Goal: Find specific page/section

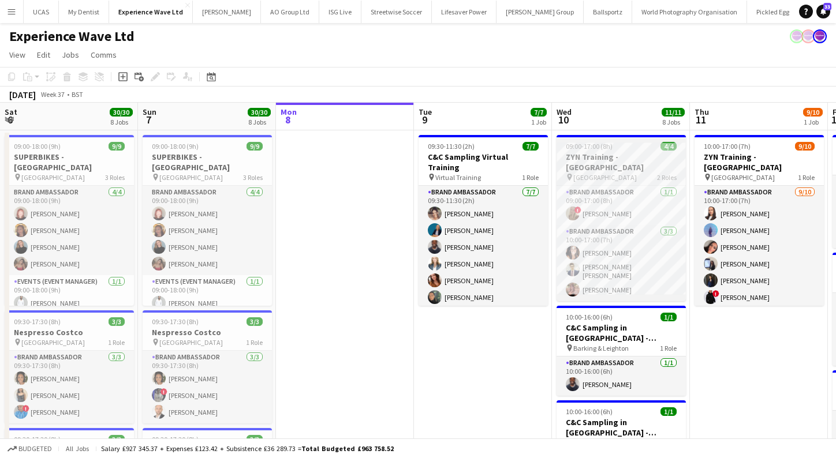
scroll to position [94, 0]
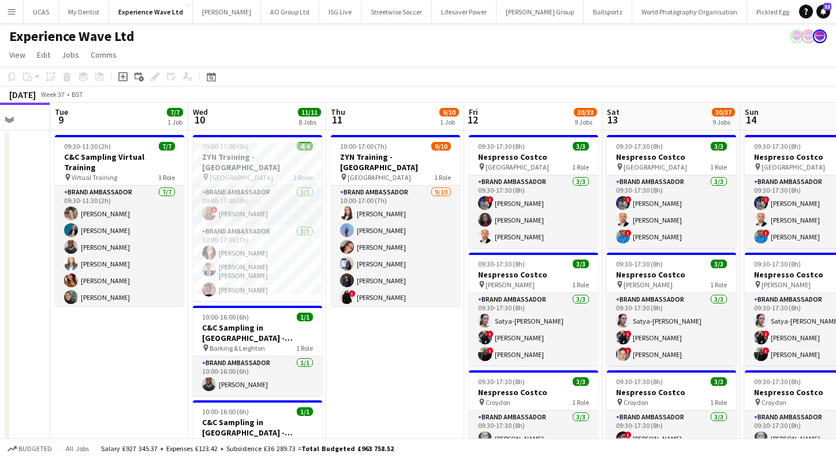
click at [16, 13] on button "Menu" at bounding box center [11, 11] width 23 height 23
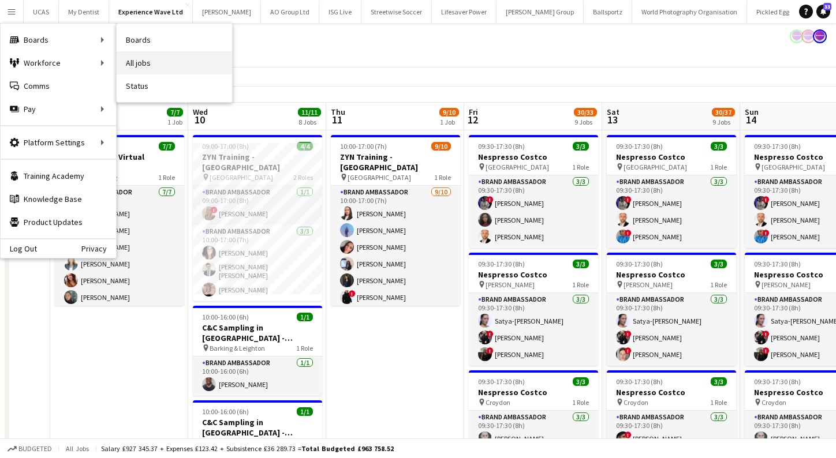
click at [143, 65] on link "All jobs" at bounding box center [174, 62] width 115 height 23
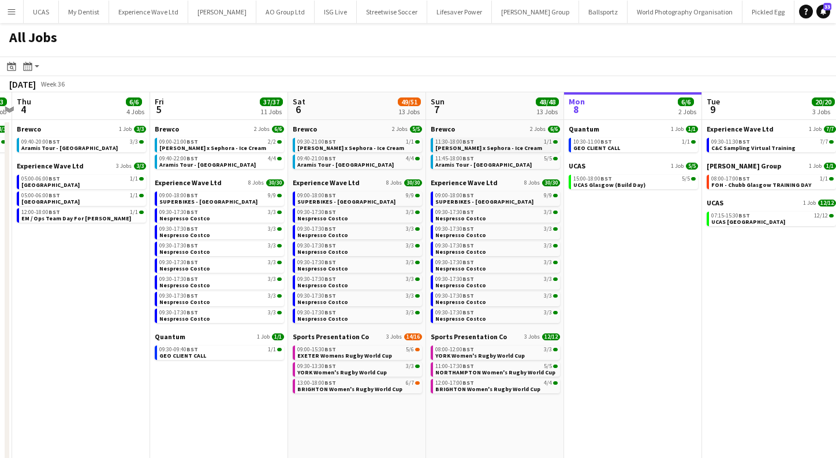
click at [508, 148] on span "Estée Lauder x Sephora - Ice Cream" at bounding box center [488, 148] width 107 height 8
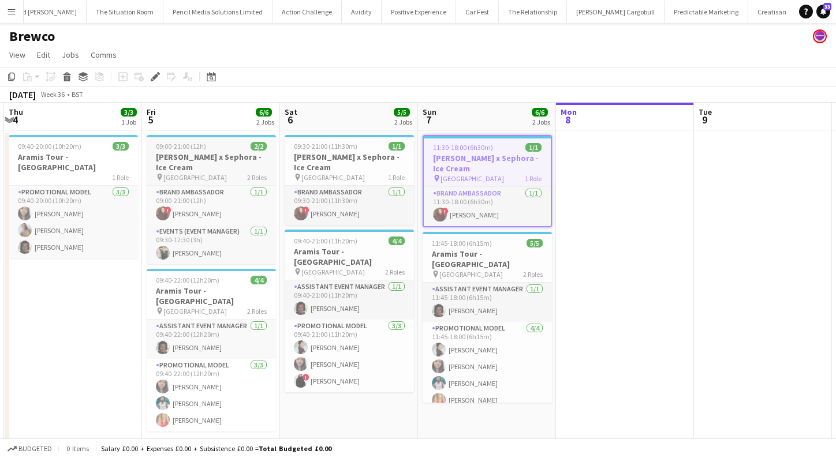
scroll to position [0, 271]
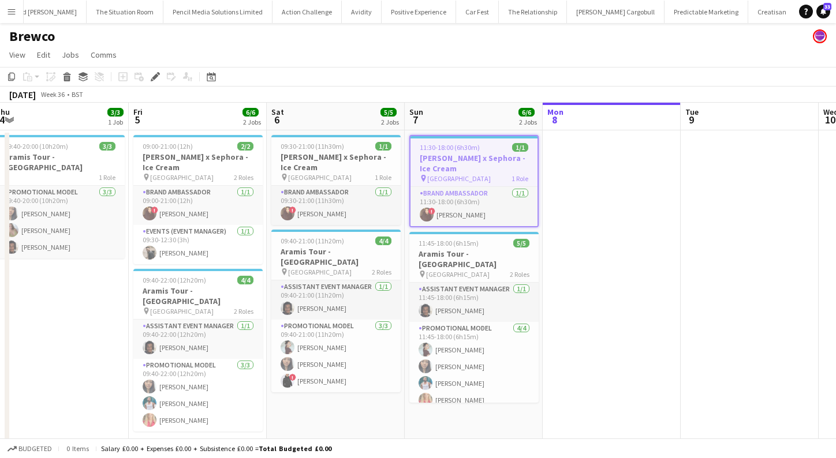
drag, startPoint x: 336, startPoint y: 189, endPoint x: 322, endPoint y: 161, distance: 32.3
click at [322, 161] on app-calendar-viewport "Tue 2 Wed 3 3/3 1 Job Thu 4 3/3 1 Job Fri 5 6/6 2 Jobs Sat 6 5/5 2 Jobs Sun 7 6…" at bounding box center [418, 300] width 836 height 394
click at [336, 130] on app-board-header-date "Sat 6 5/5 2 Jobs" at bounding box center [336, 117] width 138 height 28
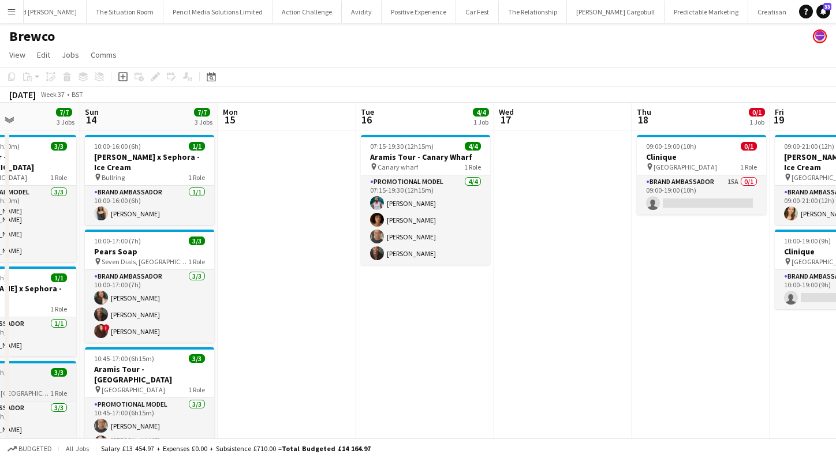
scroll to position [0, 497]
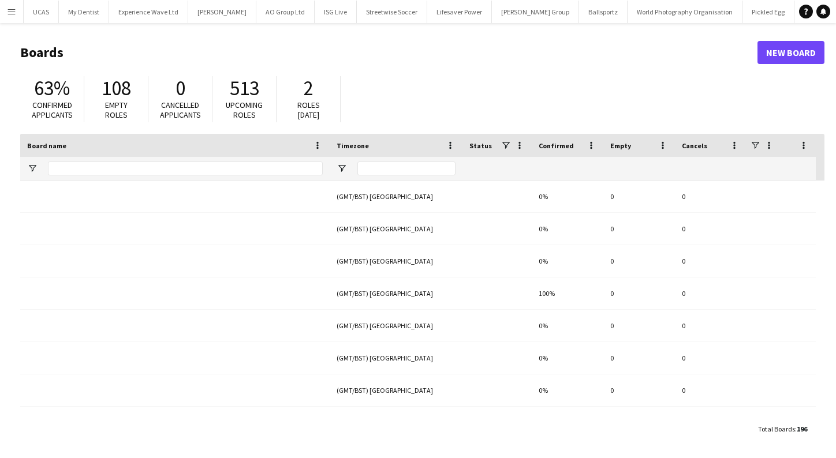
type input "*******"
